Goal: Task Accomplishment & Management: Manage account settings

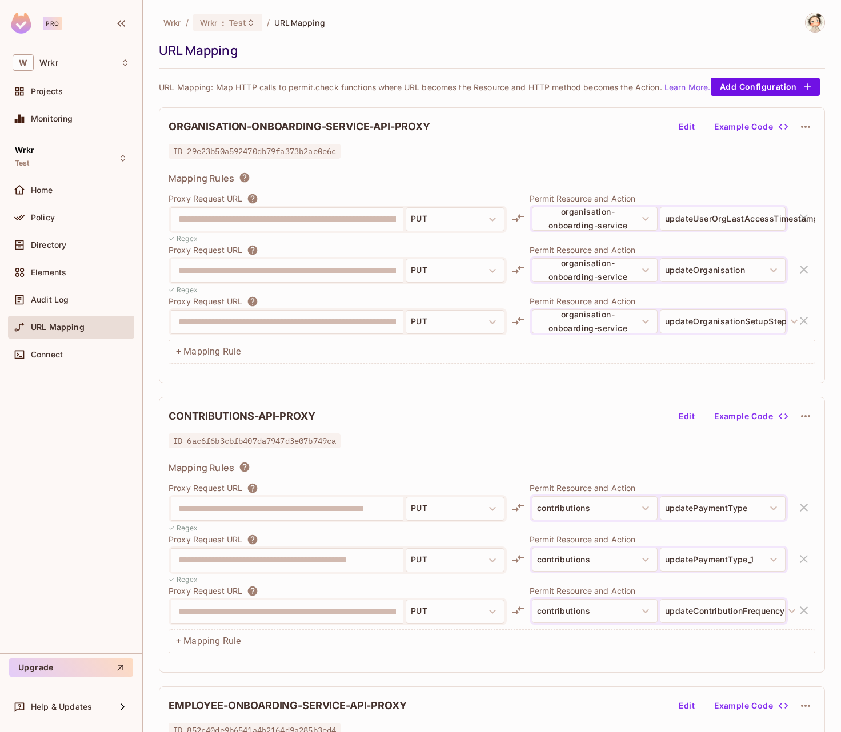
click at [122, 158] on icon at bounding box center [122, 158] width 9 height 9
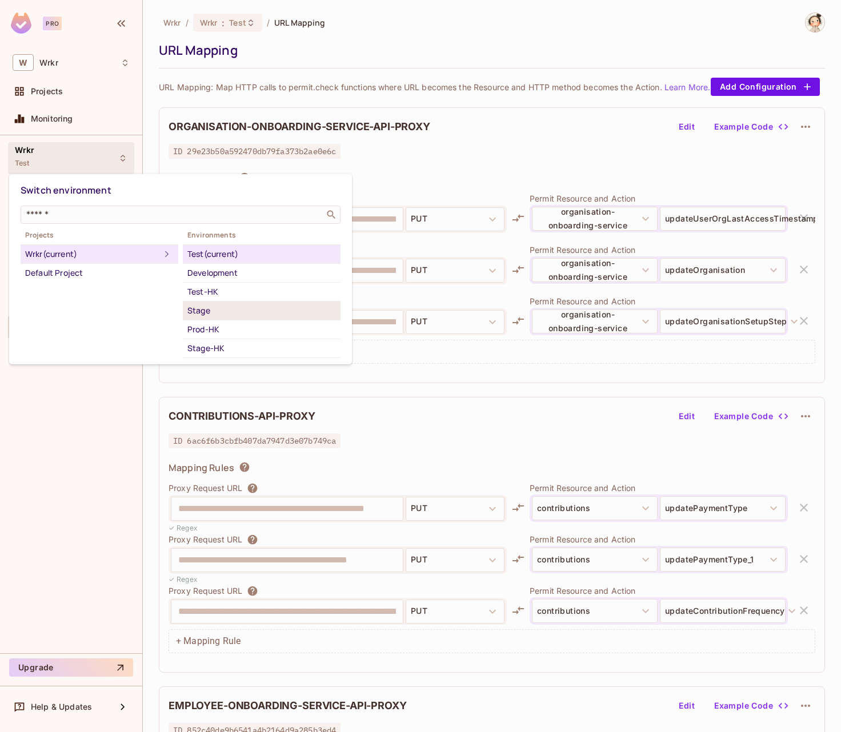
click at [236, 311] on div "Stage" at bounding box center [261, 311] width 148 height 14
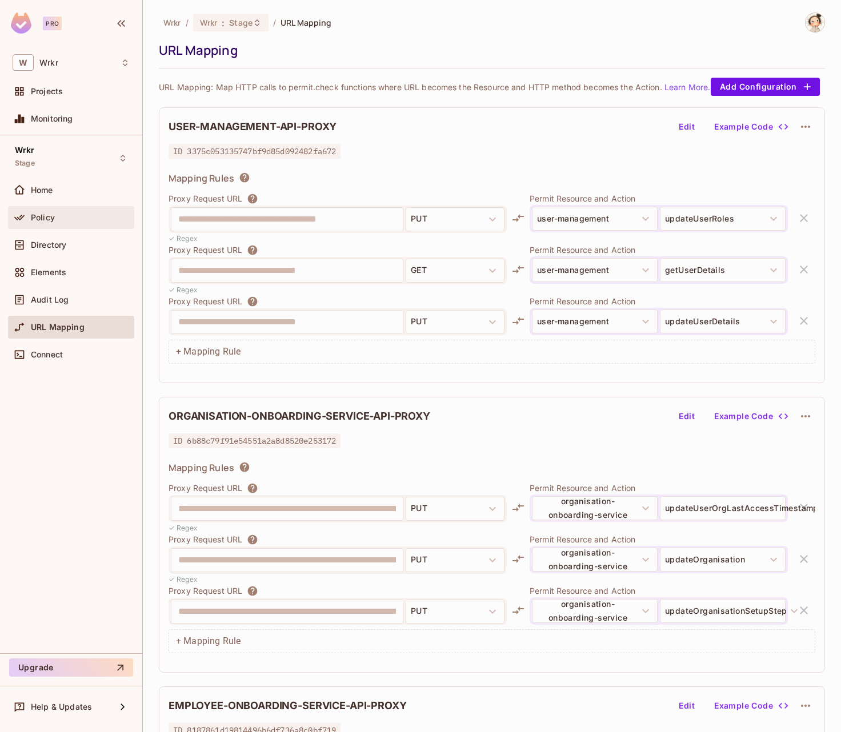
click at [63, 220] on div "Policy" at bounding box center [80, 217] width 99 height 9
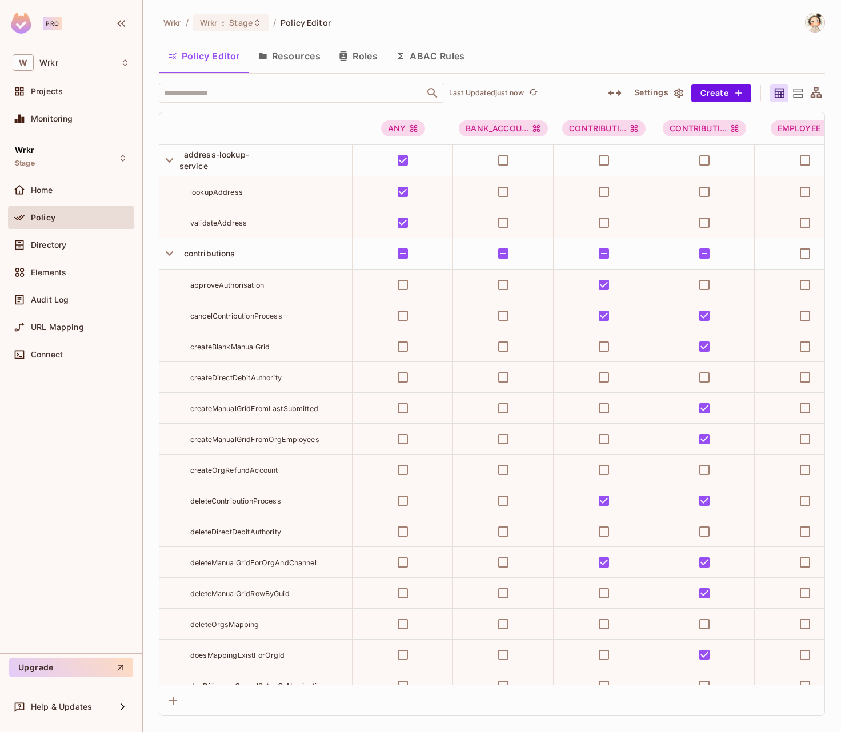
click at [299, 59] on button "Resources" at bounding box center [289, 56] width 81 height 29
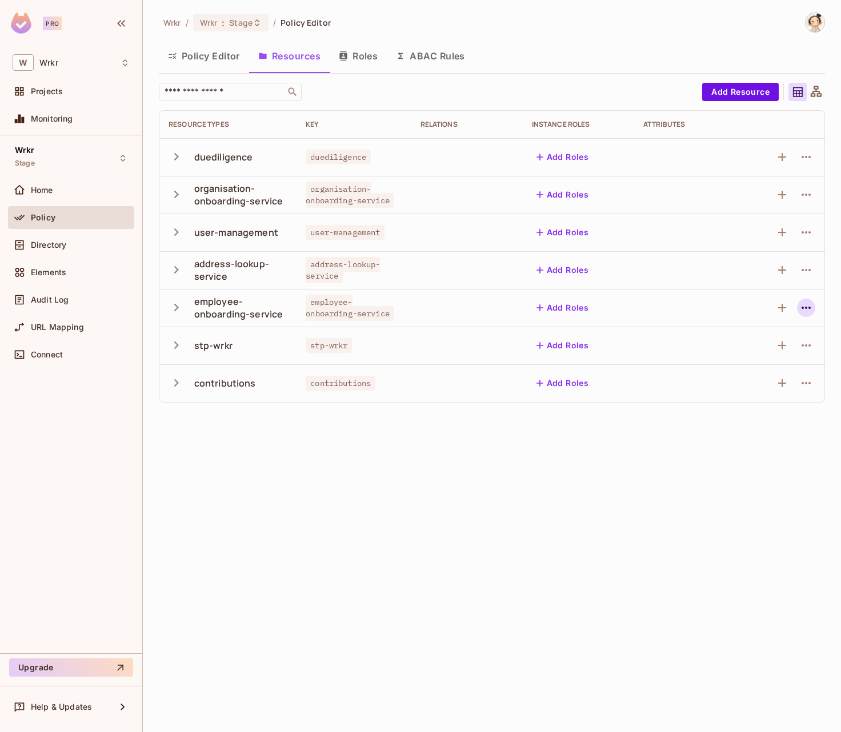
click at [806, 311] on icon "button" at bounding box center [806, 308] width 14 height 14
click at [741, 380] on div "Delete Resource" at bounding box center [709, 377] width 63 height 11
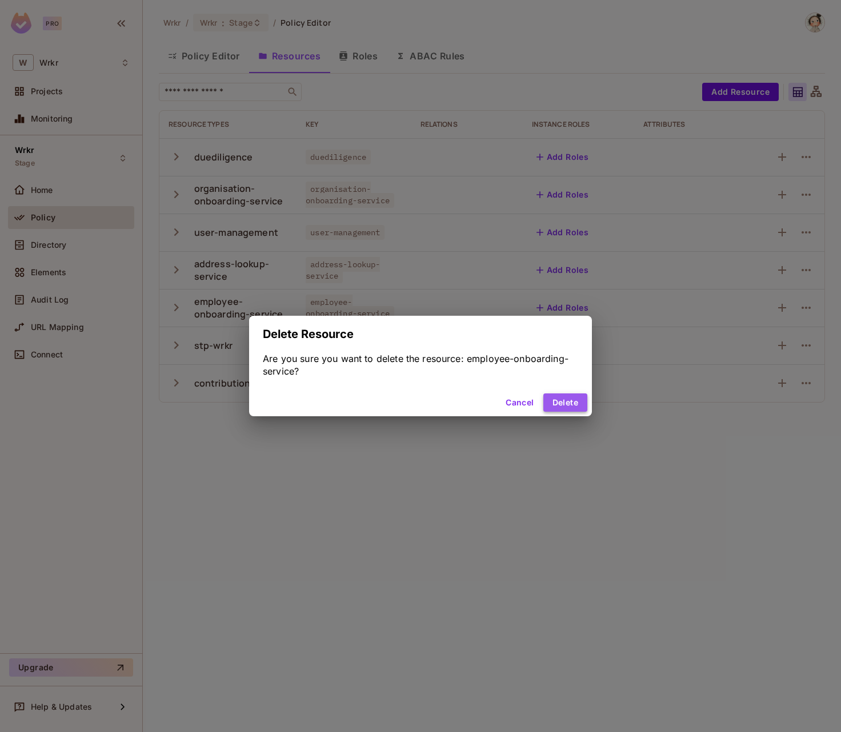
click at [575, 405] on button "Delete" at bounding box center [565, 402] width 44 height 18
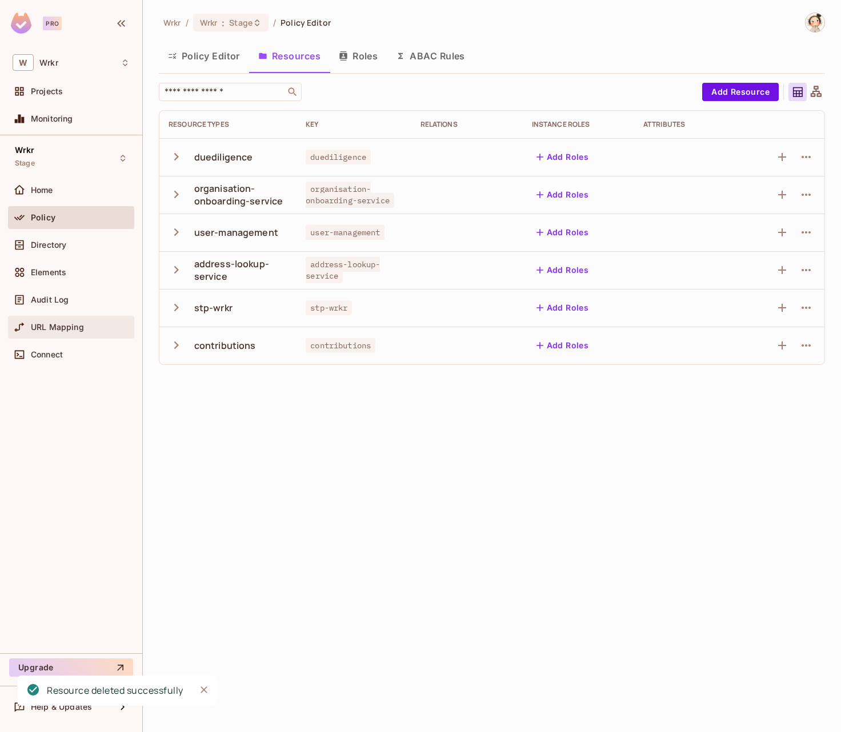
click at [74, 326] on span "URL Mapping" at bounding box center [57, 327] width 53 height 9
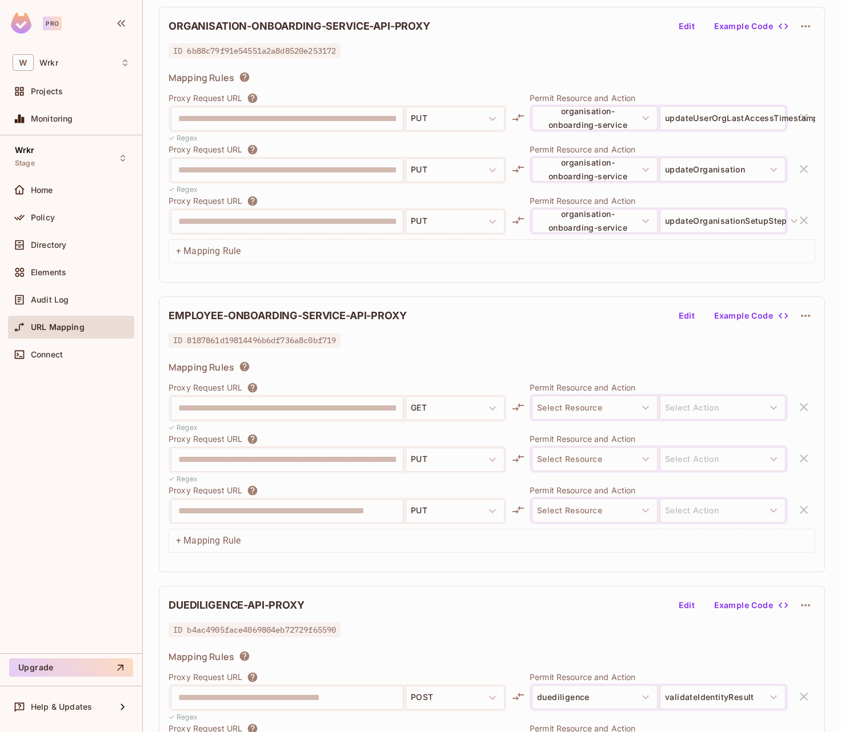
scroll to position [394, 0]
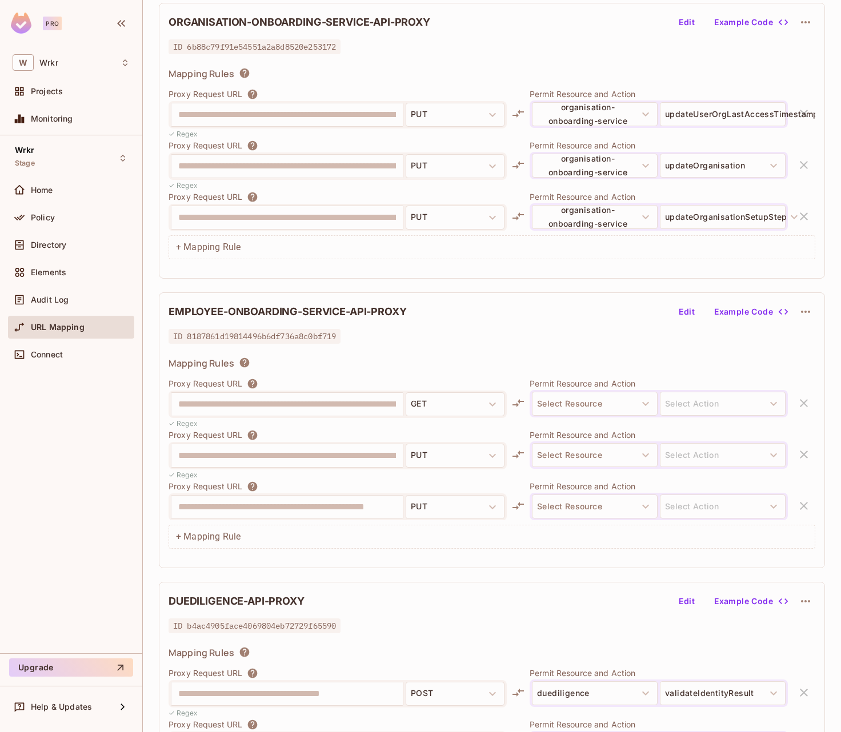
click at [806, 315] on icon "button" at bounding box center [805, 312] width 14 height 14
click at [806, 344] on div "Delete" at bounding box center [806, 341] width 25 height 11
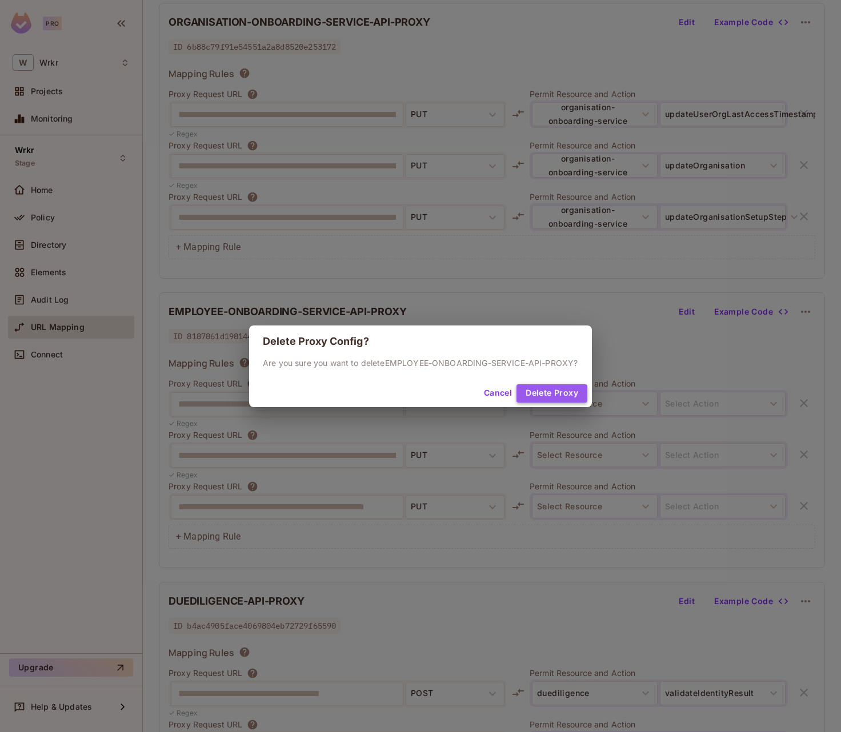
click at [563, 398] on button "Delete Proxy" at bounding box center [551, 393] width 71 height 18
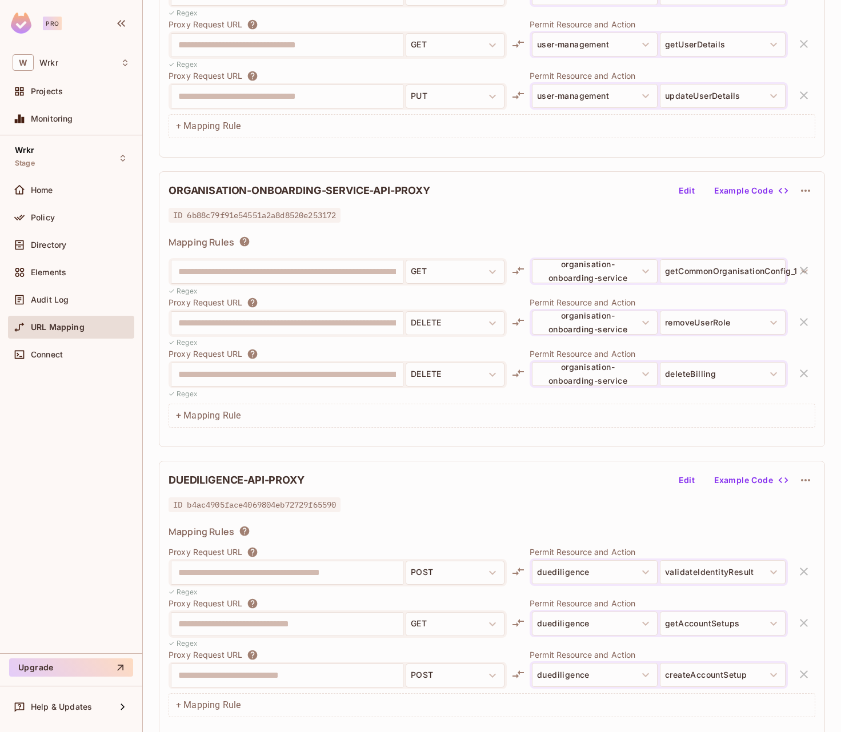
scroll to position [226, 0]
click at [806, 195] on icon "button" at bounding box center [805, 190] width 14 height 14
click at [803, 224] on div "Delete" at bounding box center [806, 220] width 25 height 11
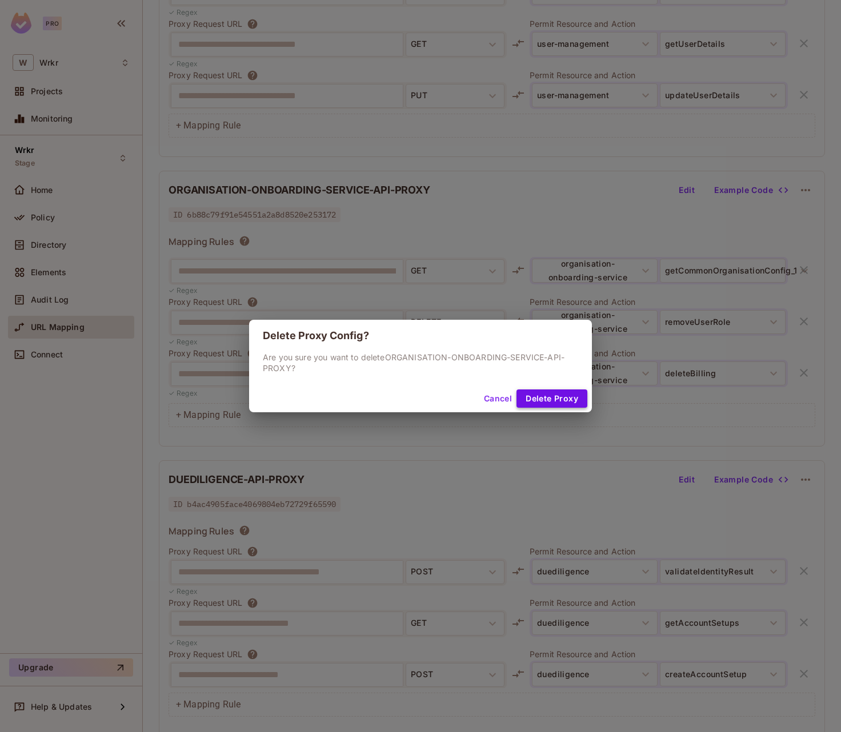
click at [571, 401] on button "Delete Proxy" at bounding box center [551, 398] width 71 height 18
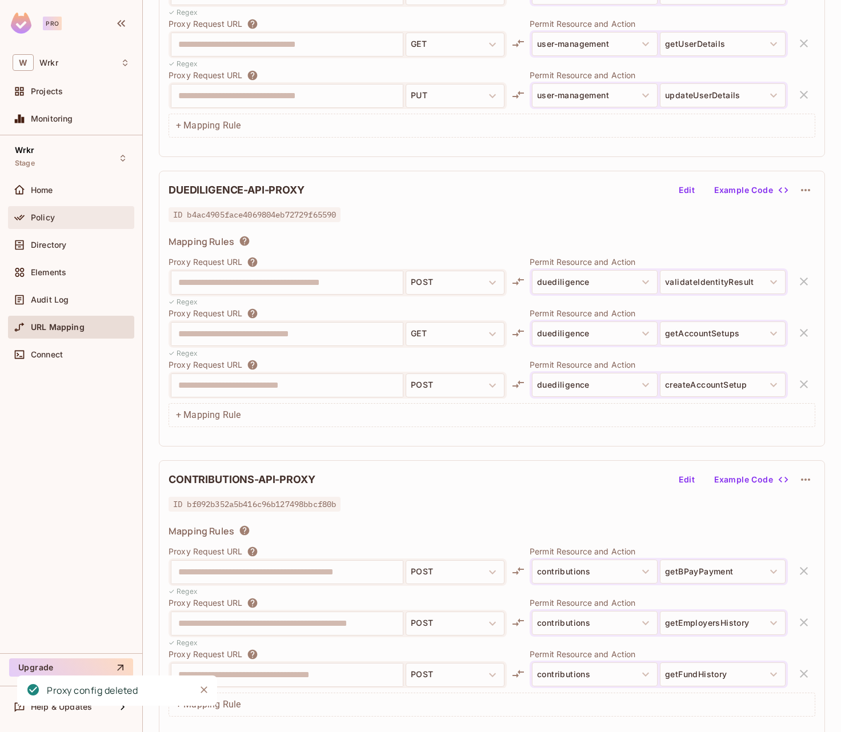
click at [58, 217] on div "Policy" at bounding box center [80, 217] width 99 height 9
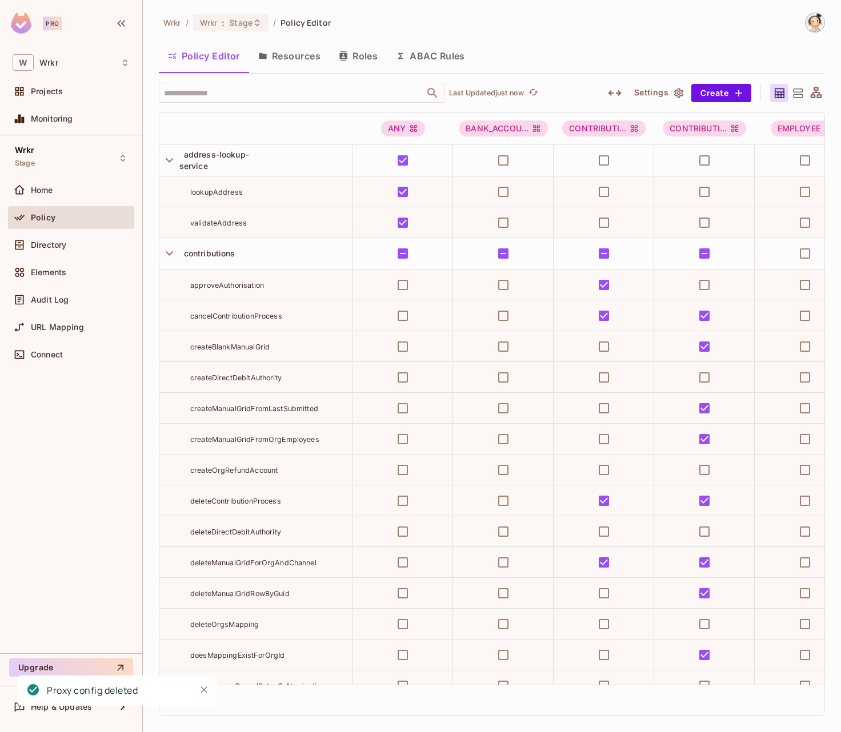
click at [300, 59] on button "Resources" at bounding box center [289, 56] width 81 height 29
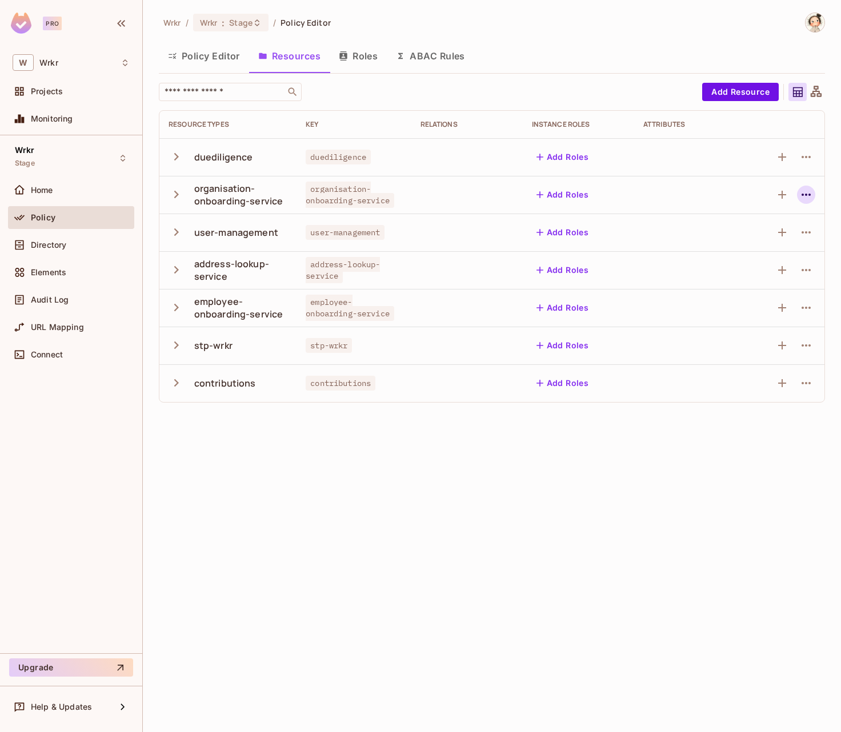
click at [809, 195] on icon "button" at bounding box center [805, 195] width 9 height 2
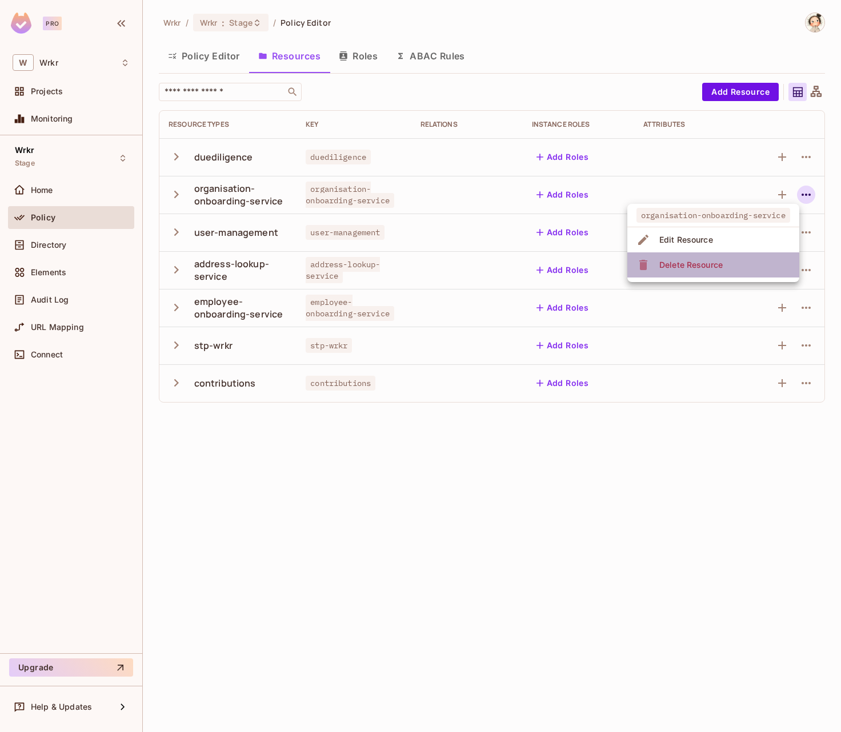
click at [753, 264] on li "Delete Resource" at bounding box center [713, 264] width 172 height 25
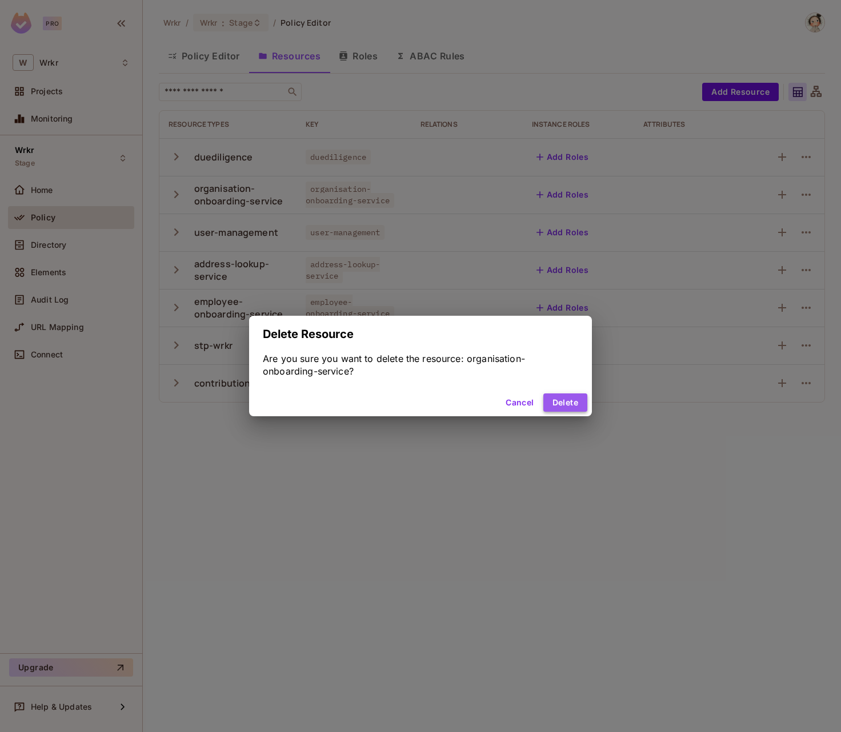
click at [571, 404] on button "Delete" at bounding box center [565, 402] width 44 height 18
